Goal: Task Accomplishment & Management: Manage account settings

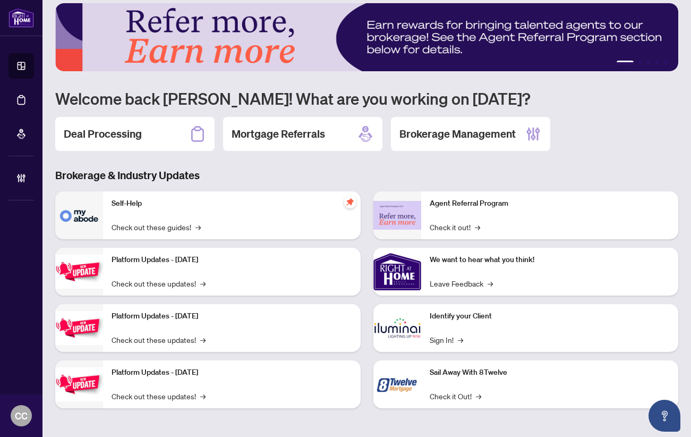
scroll to position [10, 0]
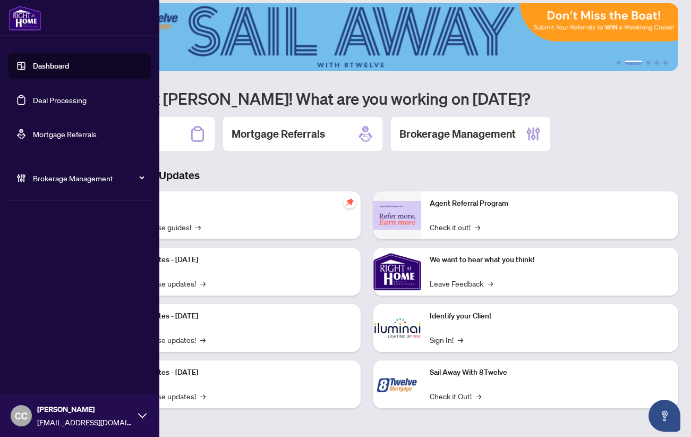
click at [62, 176] on span "Brokerage Management" at bounding box center [88, 178] width 111 height 12
click at [45, 252] on link "Manage Agents" at bounding box center [48, 255] width 53 height 10
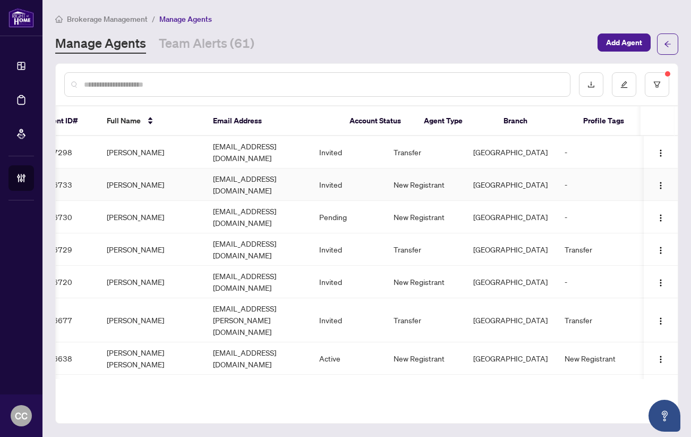
scroll to position [0, -1]
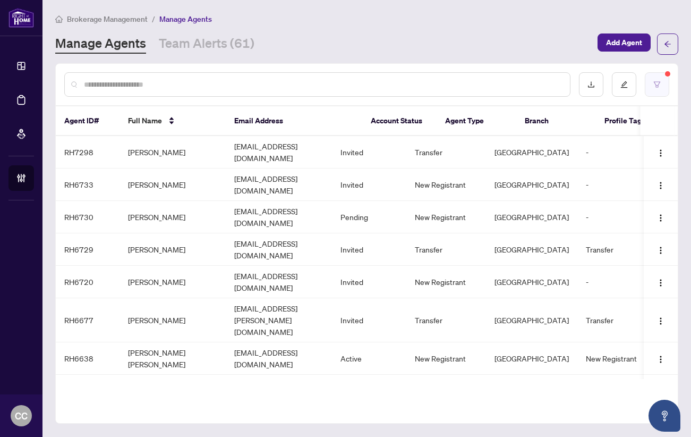
click at [658, 78] on button "button" at bounding box center [657, 84] width 24 height 24
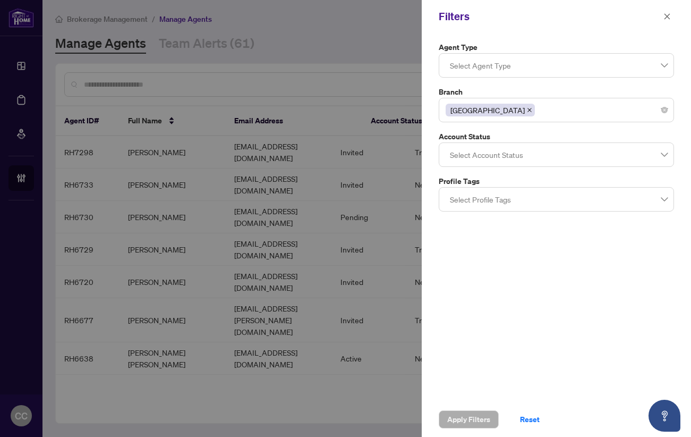
drag, startPoint x: 666, startPoint y: 16, endPoint x: 661, endPoint y: 15, distance: 6.1
click at [666, 16] on icon "close" at bounding box center [667, 16] width 7 height 7
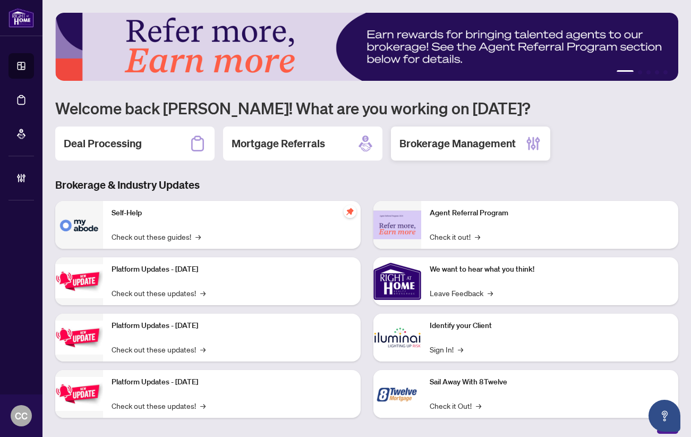
click at [444, 144] on h2 "Brokerage Management" at bounding box center [458, 143] width 116 height 15
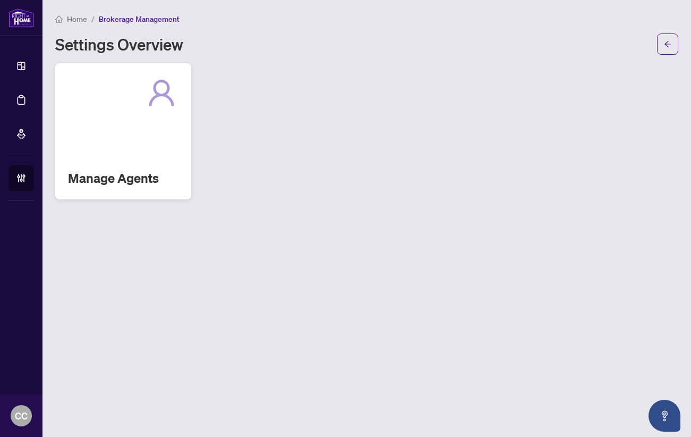
click at [124, 159] on div "Manage Agents" at bounding box center [123, 131] width 136 height 136
